Goal: Communication & Community: Answer question/provide support

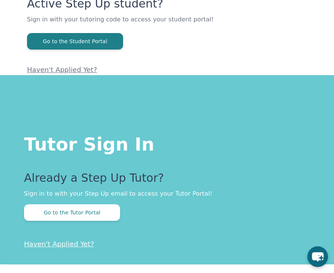
scroll to position [94, 0]
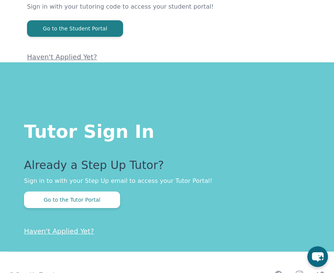
click at [41, 201] on button "Go to the Tutor Portal" at bounding box center [72, 199] width 96 height 16
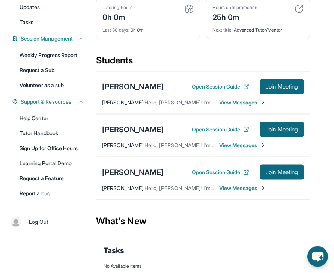
scroll to position [93, 0]
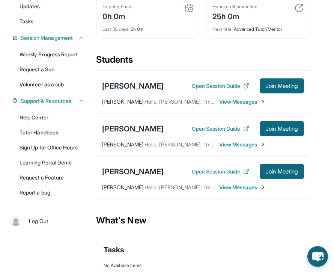
click at [283, 174] on span "Join Meeting" at bounding box center [281, 171] width 32 height 4
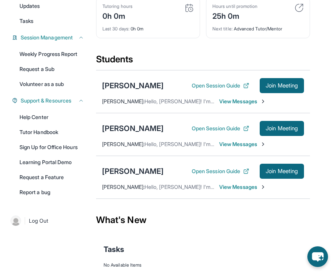
click at [291, 173] on span "Join Meeting" at bounding box center [281, 171] width 32 height 4
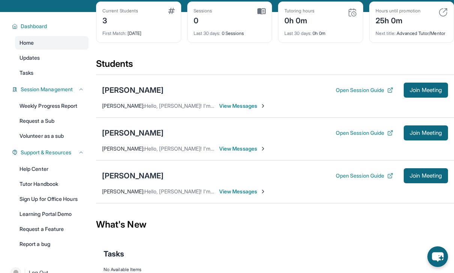
scroll to position [43, 0]
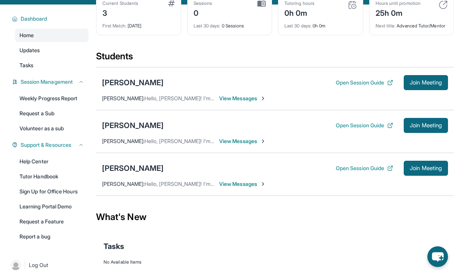
click at [333, 175] on button "Join Meeting" at bounding box center [425, 167] width 44 height 15
click at [333, 170] on span "Join Meeting" at bounding box center [425, 168] width 32 height 4
click at [333, 172] on button "Open Session Guide" at bounding box center [364, 167] width 57 height 7
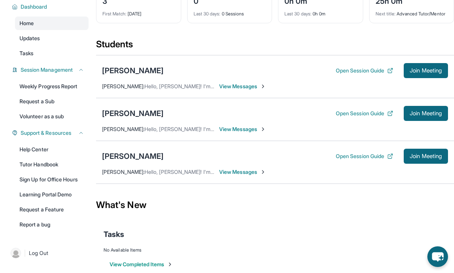
click at [250, 175] on span "View Messages" at bounding box center [242, 171] width 47 height 7
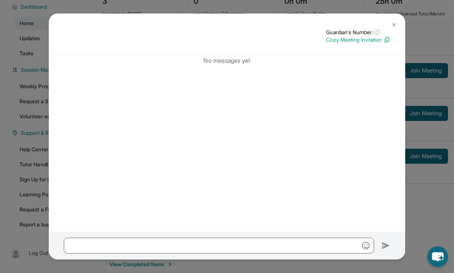
scroll to position [0, 0]
click at [333, 17] on button at bounding box center [393, 24] width 15 height 15
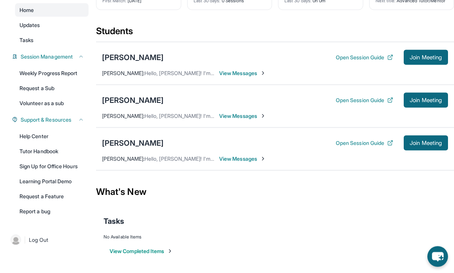
scroll to position [75, 0]
click at [333, 144] on span "Join Meeting" at bounding box center [425, 143] width 32 height 4
click at [333, 145] on span "Join Meeting" at bounding box center [425, 143] width 32 height 4
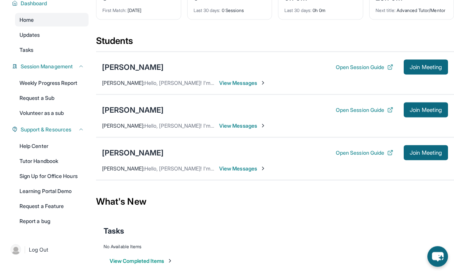
scroll to position [0, 0]
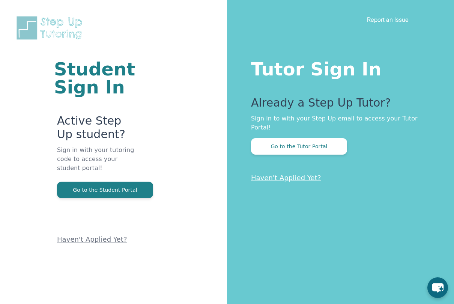
click at [334, 141] on button "Go to the Tutor Portal" at bounding box center [299, 146] width 96 height 16
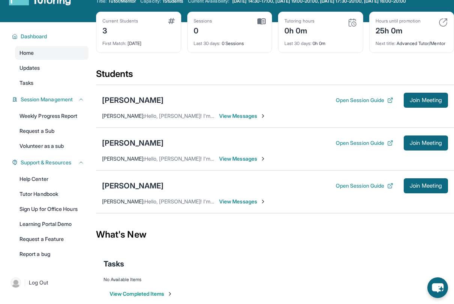
scroll to position [48, 0]
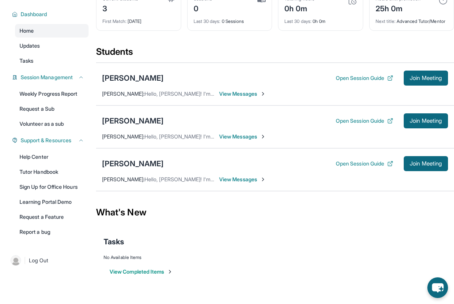
click at [429, 166] on span "Join Meeting" at bounding box center [425, 163] width 32 height 4
